Goal: Task Accomplishment & Management: Manage account settings

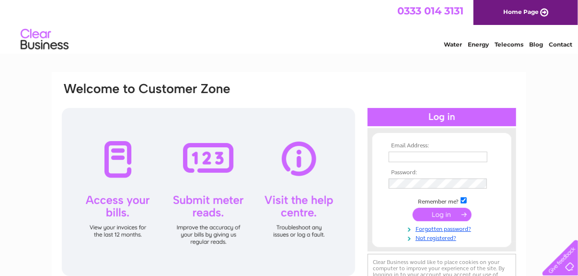
type input "a1doorsltd@gmail.com"
click at [452, 214] on input "submit" at bounding box center [442, 214] width 59 height 13
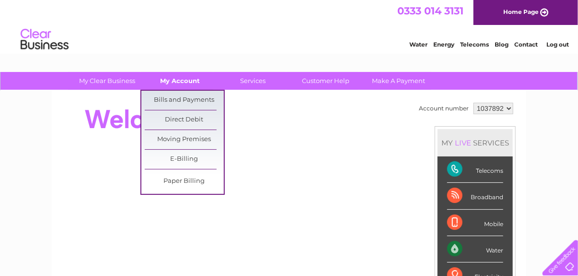
click at [177, 79] on link "My Account" at bounding box center [180, 81] width 79 height 18
click at [194, 102] on link "Bills and Payments" at bounding box center [184, 100] width 79 height 19
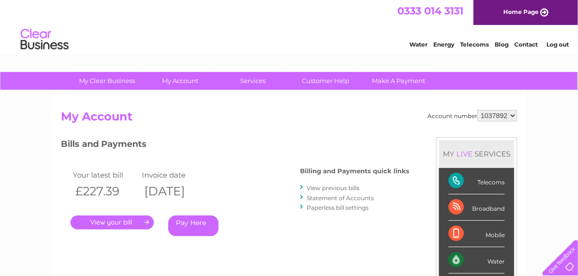
click at [119, 225] on link "." at bounding box center [111, 222] width 83 height 14
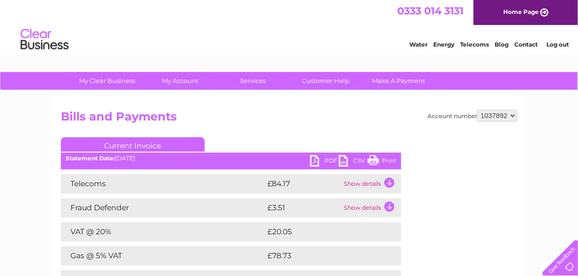
click at [321, 161] on link "PDF" at bounding box center [324, 162] width 29 height 14
click at [504, 114] on select "1037892 1038411" at bounding box center [498, 116] width 40 height 12
select select "1038411"
click at [478, 110] on select "1037892 1038411" at bounding box center [498, 116] width 40 height 12
click at [321, 158] on link "PDF" at bounding box center [324, 162] width 29 height 14
